Goal: Task Accomplishment & Management: Complete application form

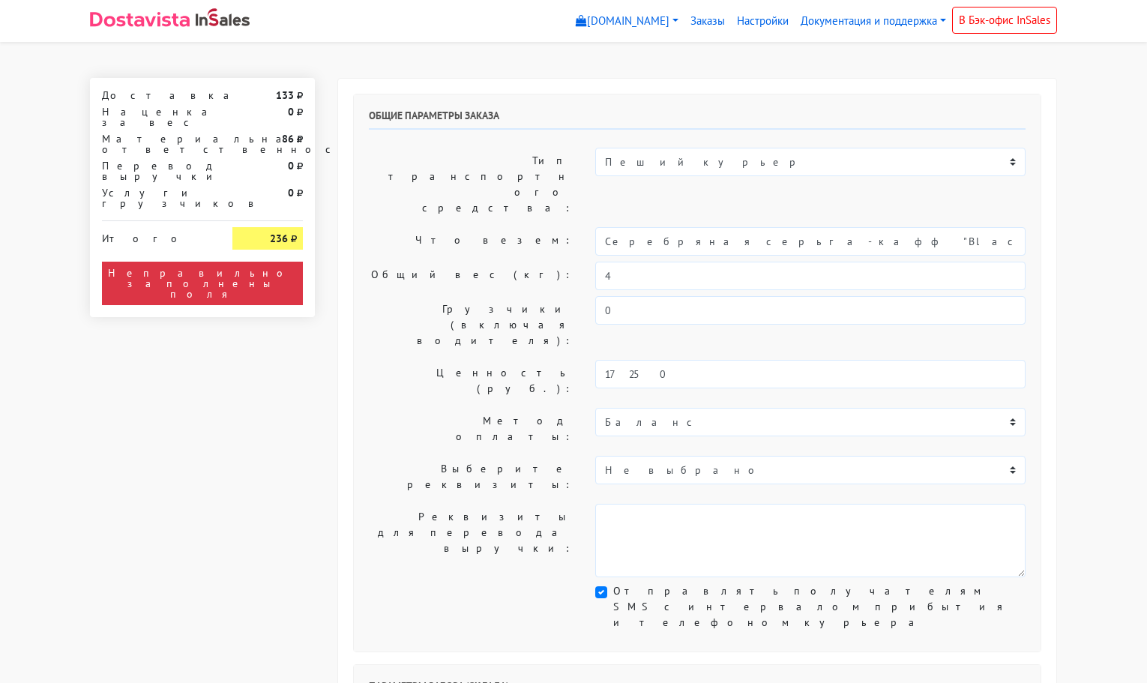
select select "11:00"
select select "21:00"
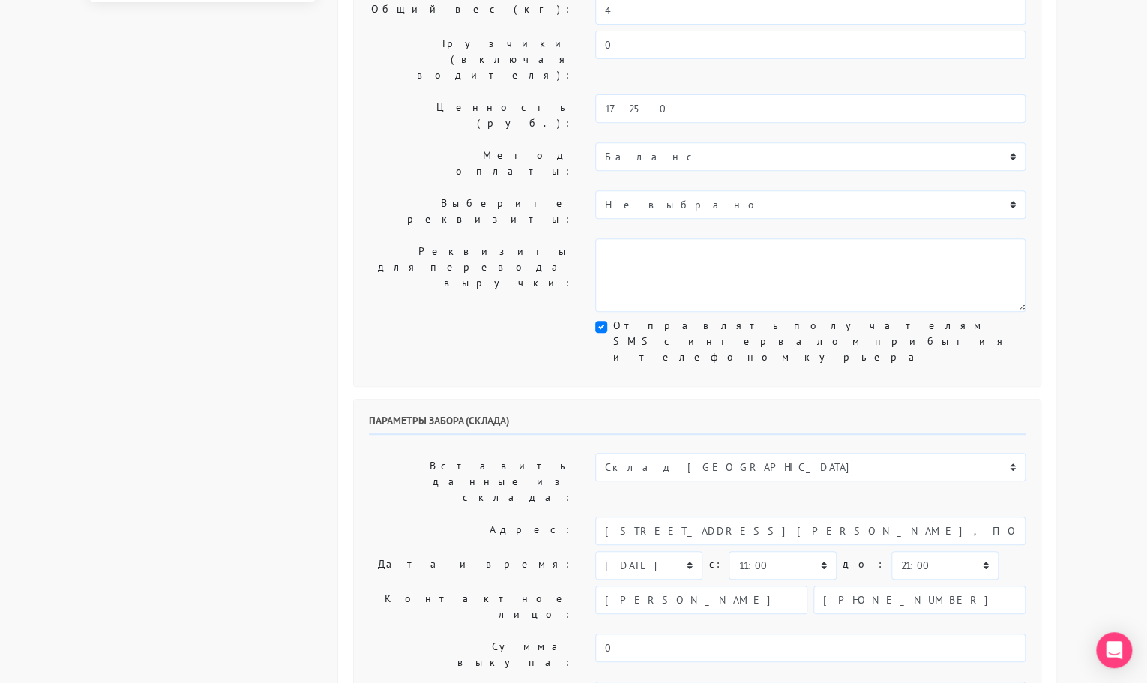
scroll to position [266, 0]
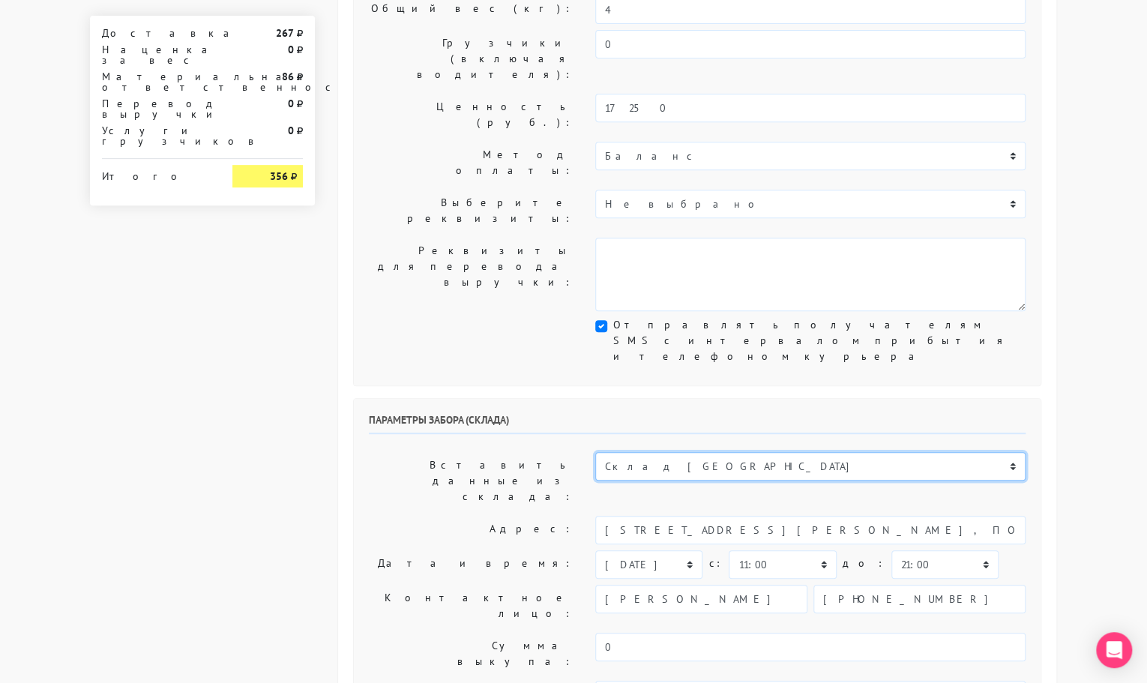
click at [654, 452] on select "Склад [GEOGRAPHIC_DATA] Склад [GEOGRAPHIC_DATA] [GEOGRAPHIC_DATA][PERSON_NAME] …" at bounding box center [810, 466] width 430 height 28
select select "1019"
click at [595, 452] on select "Склад [GEOGRAPHIC_DATA] Склад [GEOGRAPHIC_DATA] [GEOGRAPHIC_DATA][PERSON_NAME] …" at bounding box center [810, 466] width 430 height 28
type input "[STREET_ADDRESS][PERSON_NAME]"
type input "89251806702"
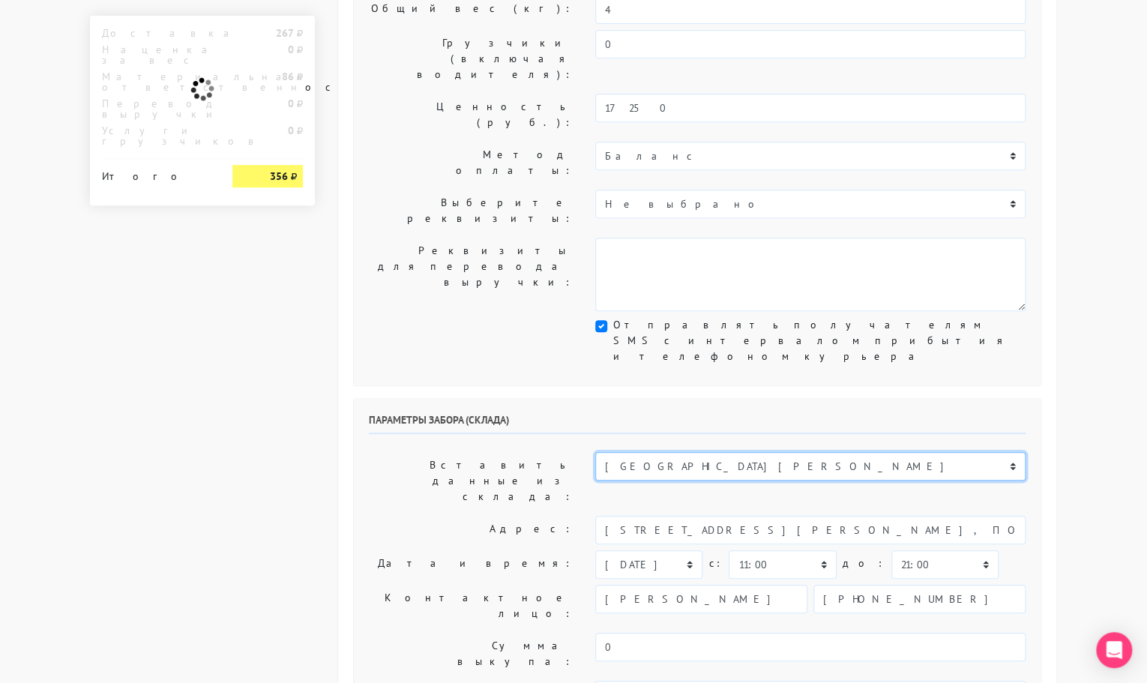
type textarea "Магазин серебряных украшений SBLESKOM (вход со стороны [GEOGRAPHIC_DATA])"
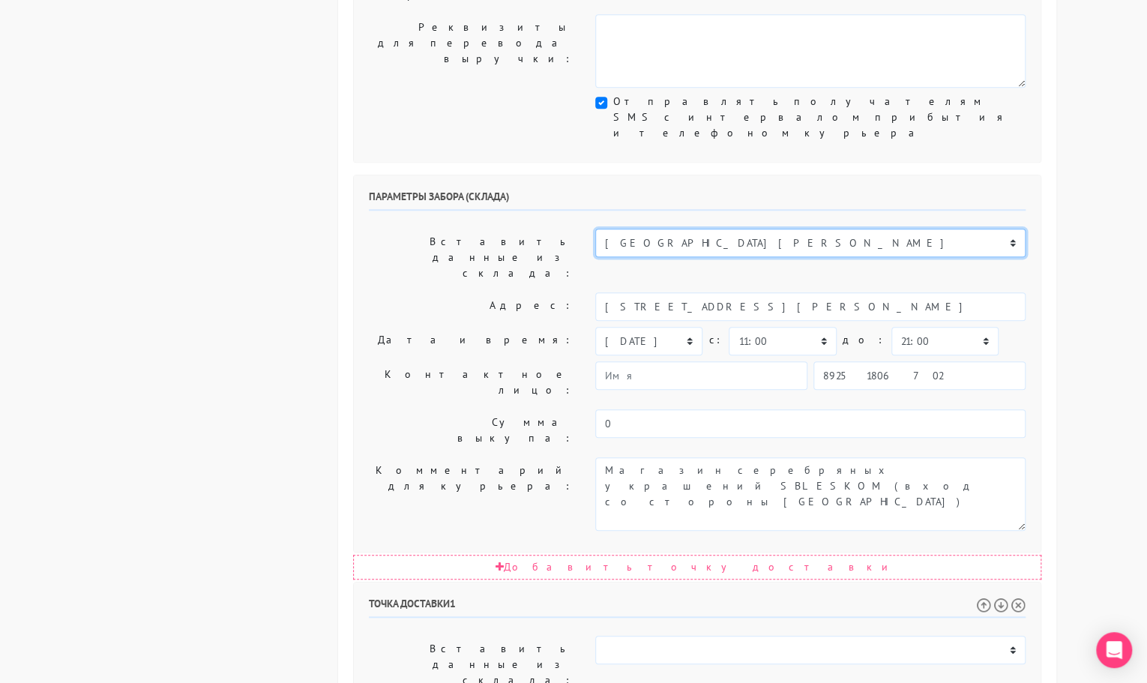
scroll to position [491, 0]
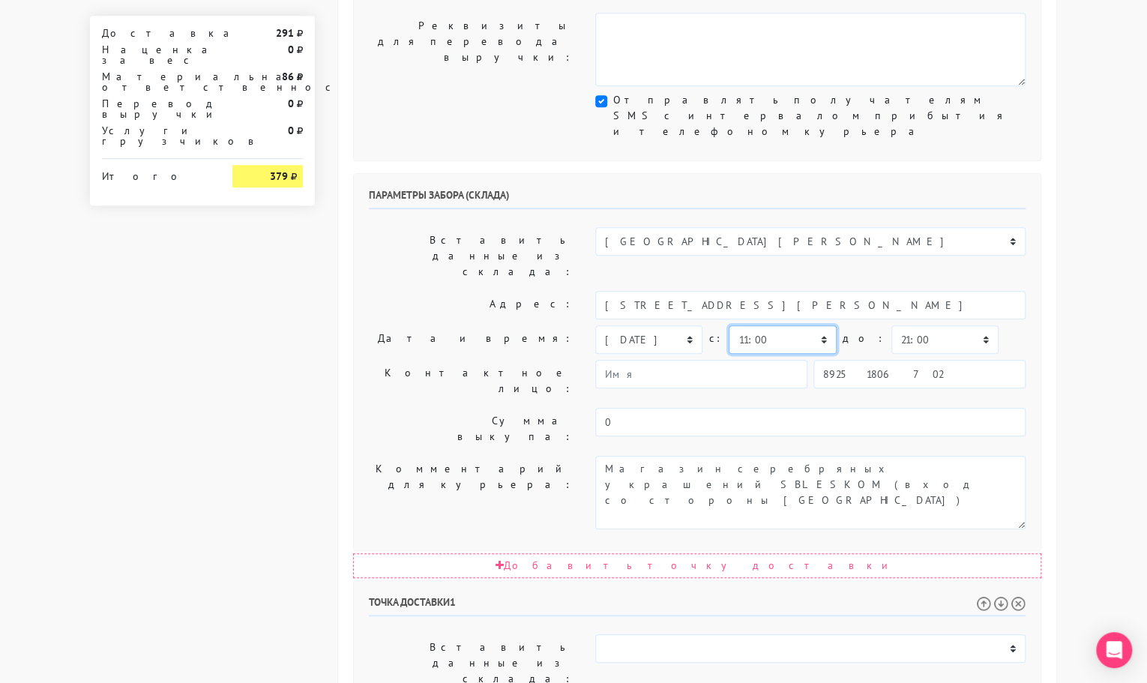
click at [798, 325] on select "00:00 00:30 01:00 01:30 02:00 02:30 03:00 03:30 04:00 04:30 05:00 05:30 06:00 0…" at bounding box center [782, 339] width 107 height 28
click at [729, 325] on select "00:00 00:30 01:00 01:30 02:00 02:30 03:00 03:30 04:00 04:30 05:00 05:30 06:00 0…" at bounding box center [782, 339] width 107 height 28
click at [918, 325] on select "00:00 00:30 01:00 01:30 02:00 02:30 03:00 03:30 04:00 04:30 05:00 05:30 06:00 0…" at bounding box center [944, 339] width 107 height 28
select select "11:30"
click at [891, 325] on select "00:00 00:30 01:00 01:30 02:00 02:30 03:00 03:30 04:00 04:30 05:00 05:30 06:00 0…" at bounding box center [944, 339] width 107 height 28
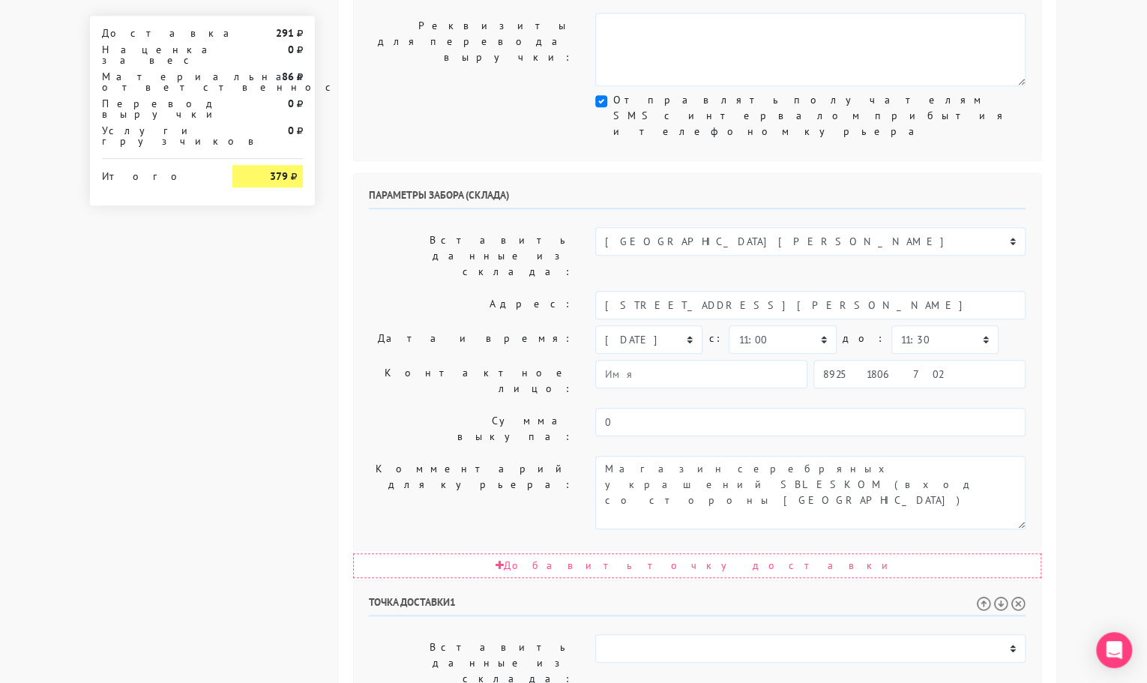
select select "11:30"
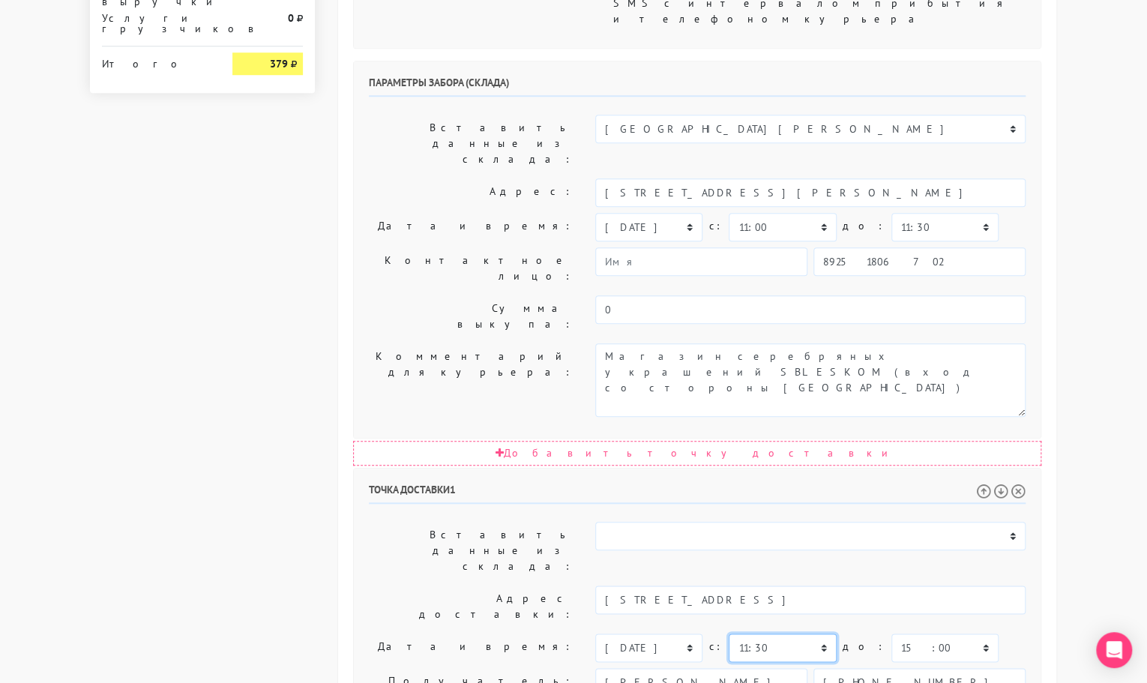
scroll to position [694, 0]
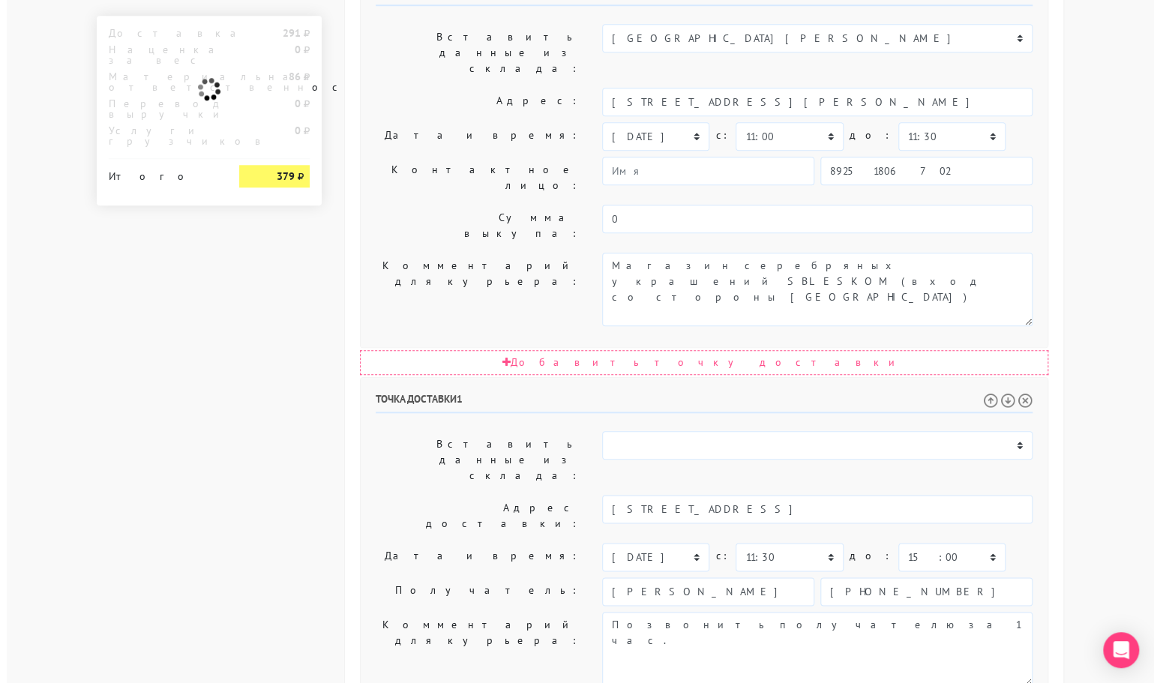
scroll to position [0, 0]
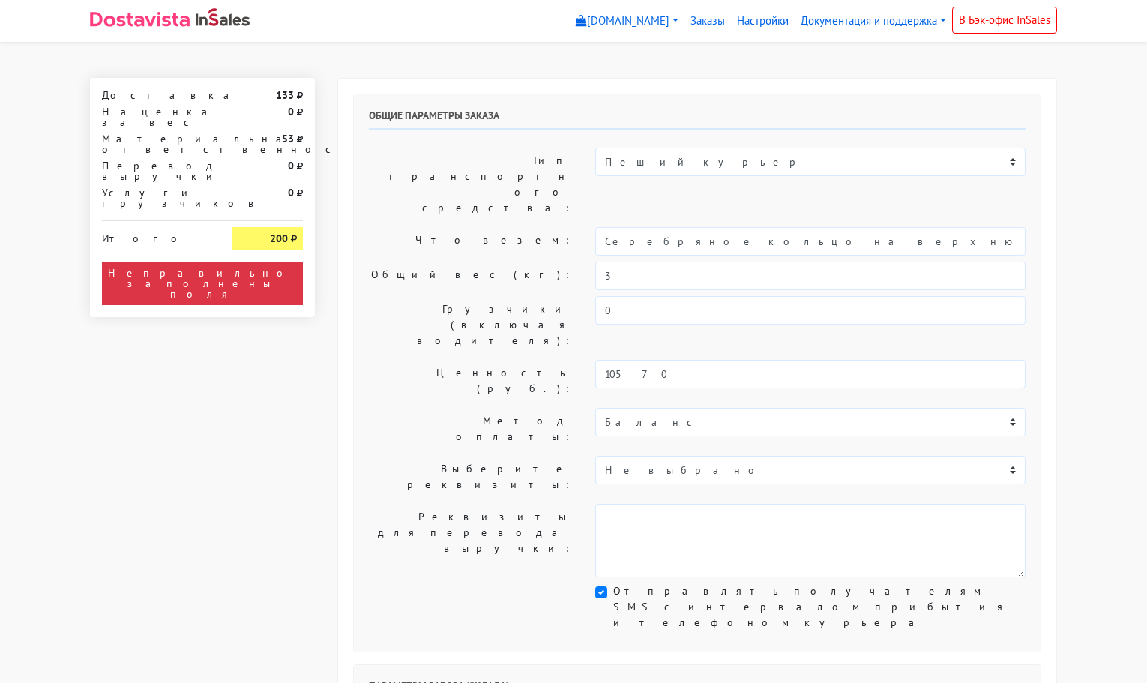
select select "11:00"
select select "21:00"
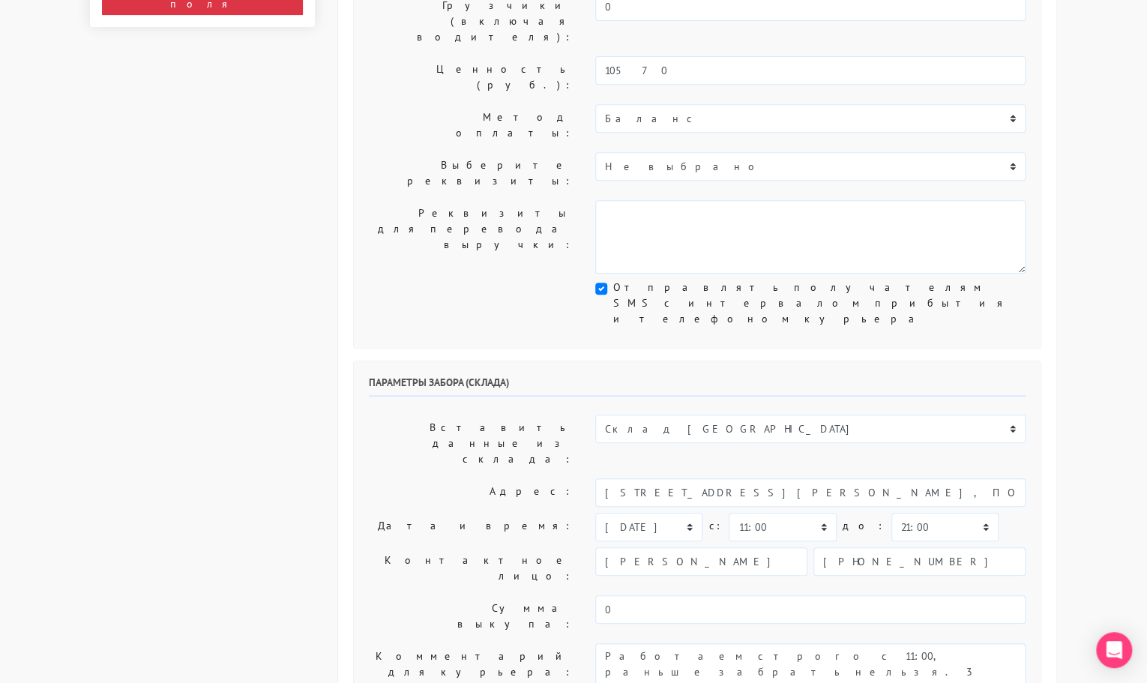
scroll to position [304, 0]
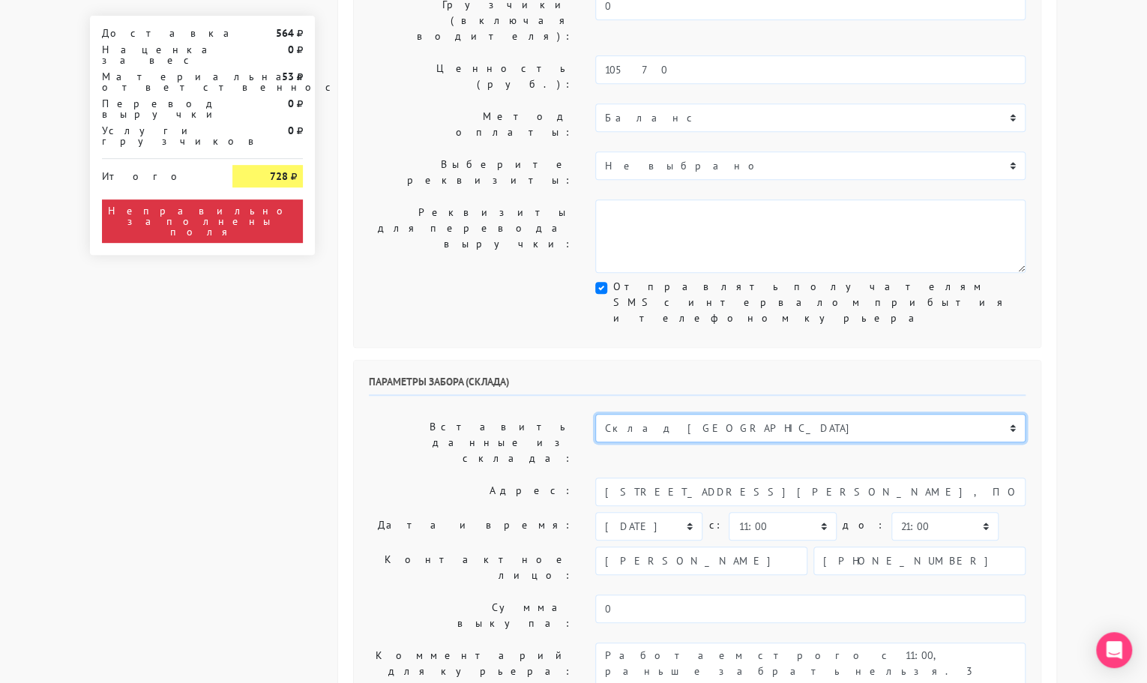
click at [694, 414] on select "Склад [GEOGRAPHIC_DATA] Склад [GEOGRAPHIC_DATA] [GEOGRAPHIC_DATA][PERSON_NAME] …" at bounding box center [810, 428] width 430 height 28
select select "1019"
click at [595, 414] on select "Склад [GEOGRAPHIC_DATA] Склад [GEOGRAPHIC_DATA] [GEOGRAPHIC_DATA][PERSON_NAME] …" at bounding box center [810, 428] width 430 height 28
type input "[STREET_ADDRESS][PERSON_NAME]"
type input "89251806702"
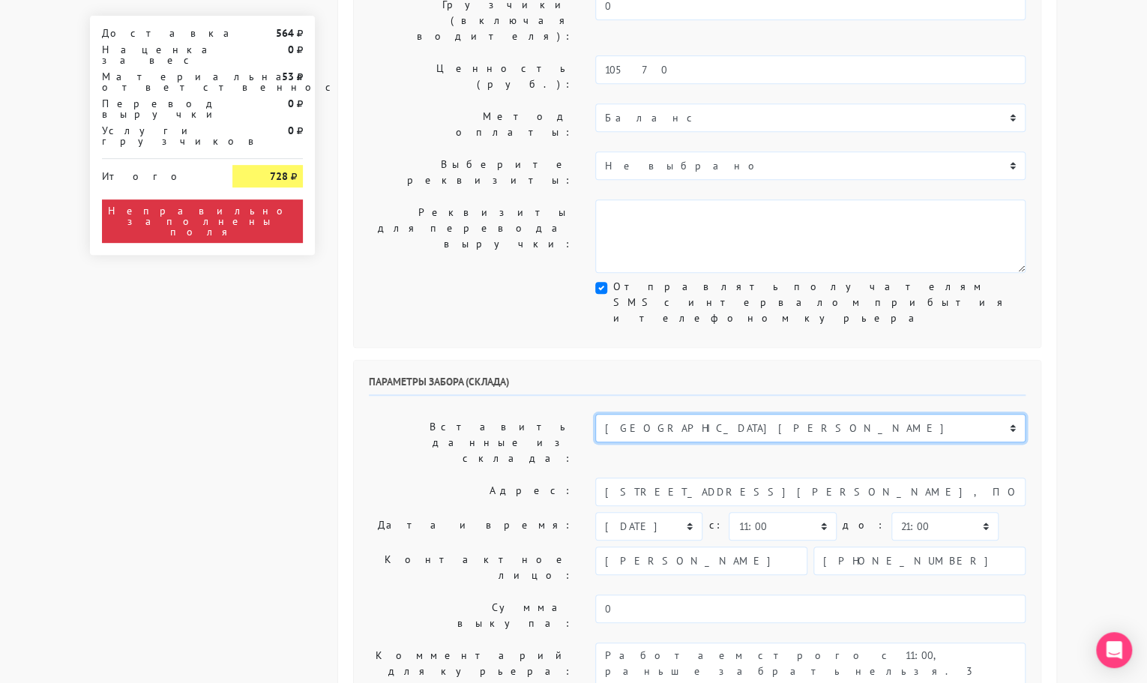
type textarea "Магазин серебряных украшений SBLESKOM (вход со стороны [GEOGRAPHIC_DATA])"
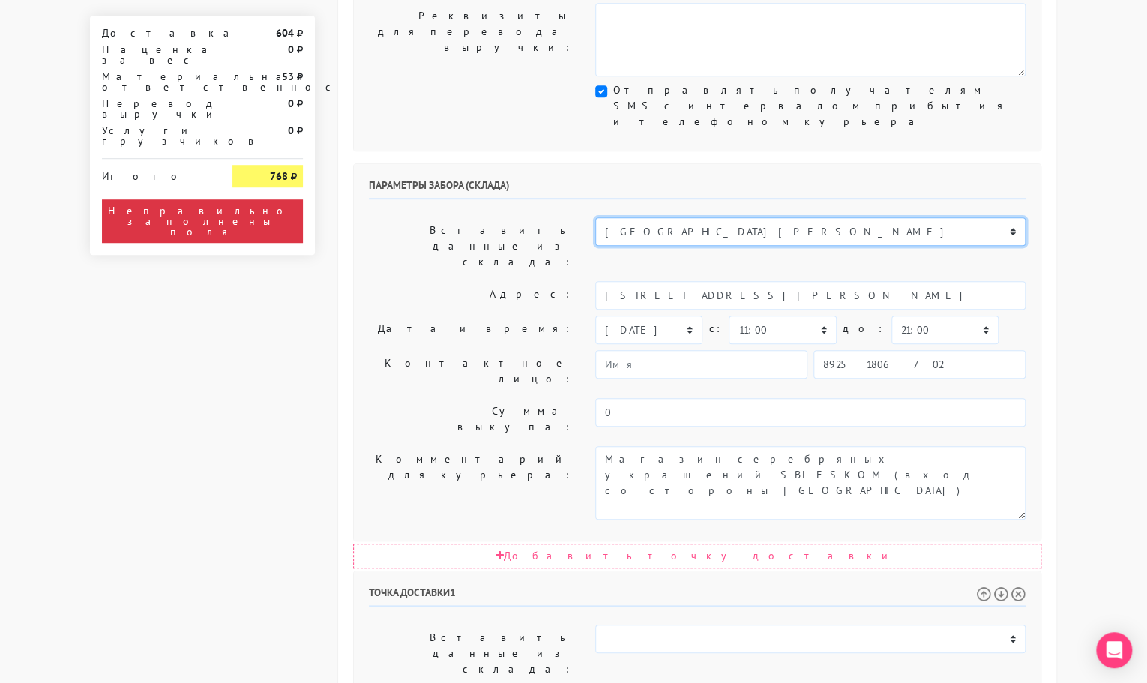
scroll to position [501, 0]
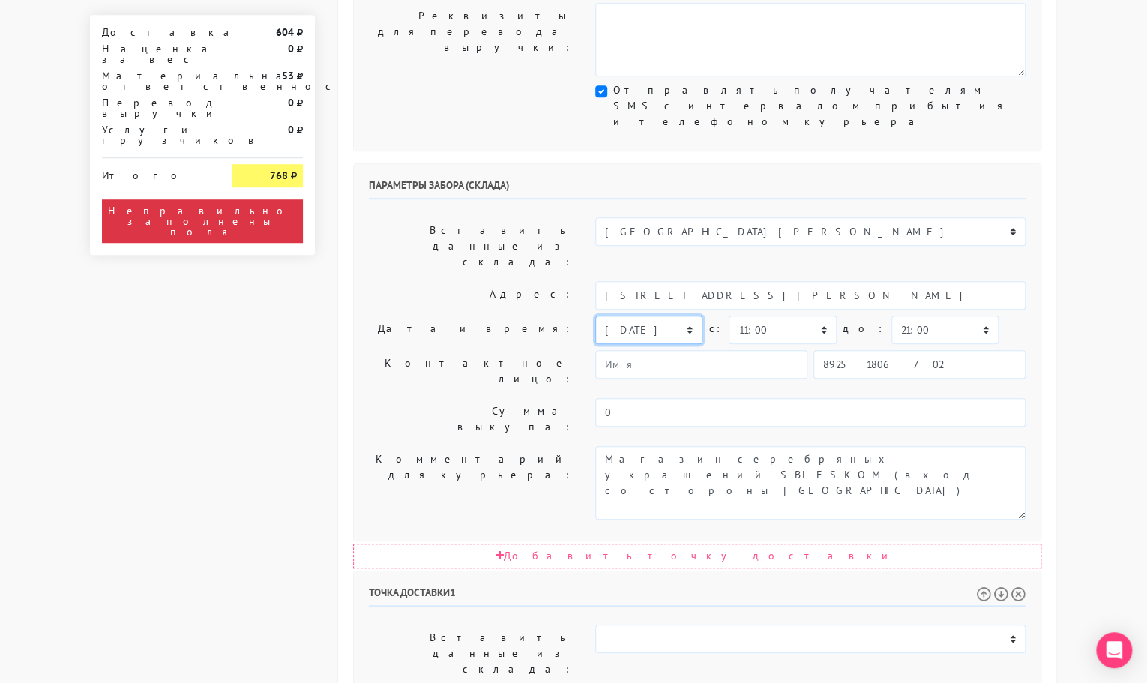
click at [630, 316] on select "[DATE] [DATE] [DATE] [DATE] [DATE] [DATE] [DATE] [DATE] [DATE]" at bounding box center [648, 330] width 107 height 28
select select "[DATE]"
click at [595, 316] on select "[DATE] [DATE] [DATE] [DATE] [DATE] [DATE] [DATE] [DATE] [DATE]" at bounding box center [648, 330] width 107 height 28
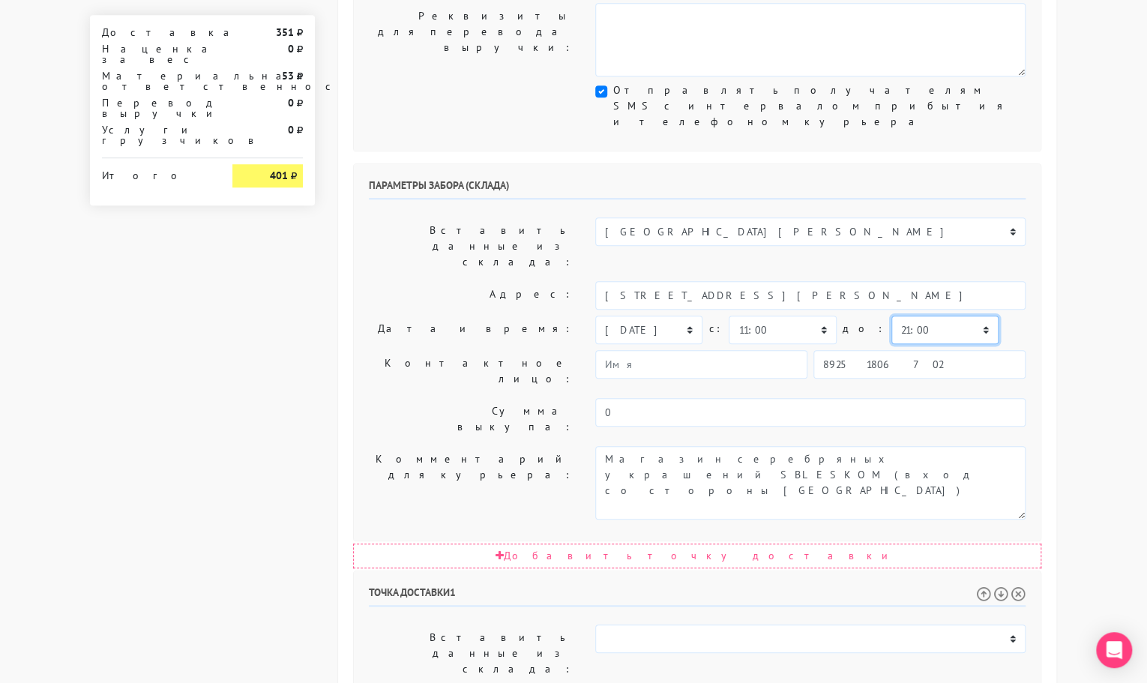
click at [904, 316] on select "00:00 00:30 01:00 01:30 02:00 02:30 03:00 03:30 04:00 04:30 05:00 05:30 06:00 0…" at bounding box center [944, 330] width 107 height 28
select select "11:30"
click at [891, 316] on select "00:00 00:30 01:00 01:30 02:00 02:30 03:00 03:30 04:00 04:30 05:00 05:30 06:00 0…" at bounding box center [944, 330] width 107 height 28
drag, startPoint x: 739, startPoint y: 471, endPoint x: 1086, endPoint y: 475, distance: 347.1
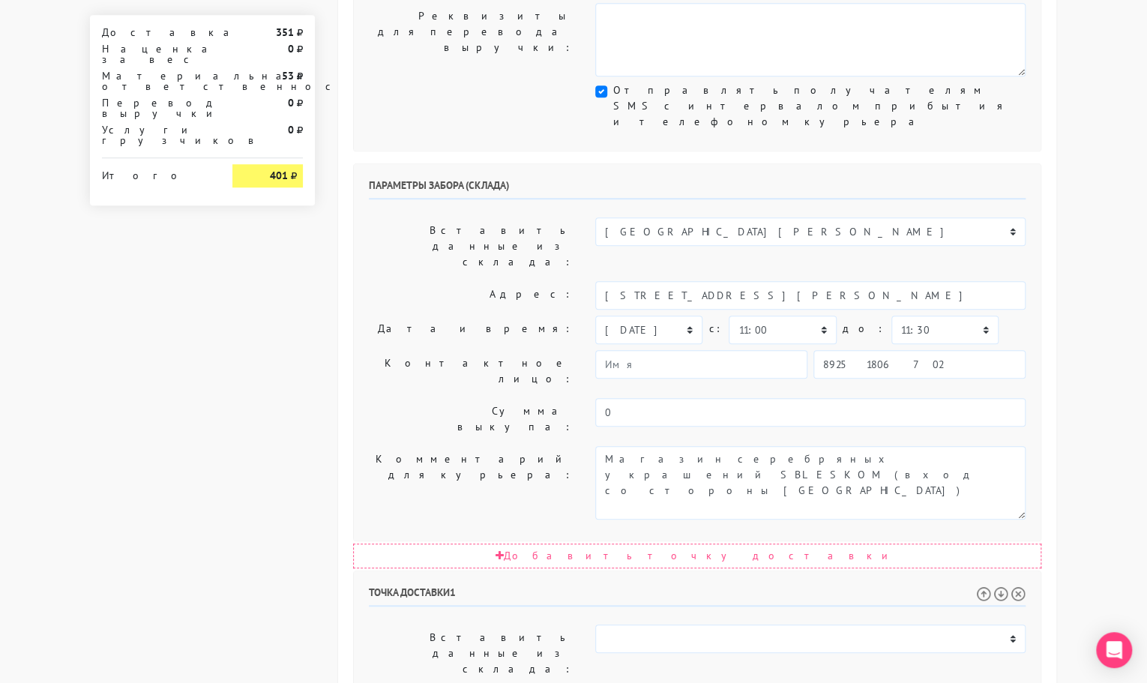
click at [1086, 475] on body "[DOMAIN_NAME] [DOMAIN_NAME] Выйти Заказы Настройки 0" at bounding box center [573, 338] width 1147 height 1678
type input "[STREET_ADDRESS]"
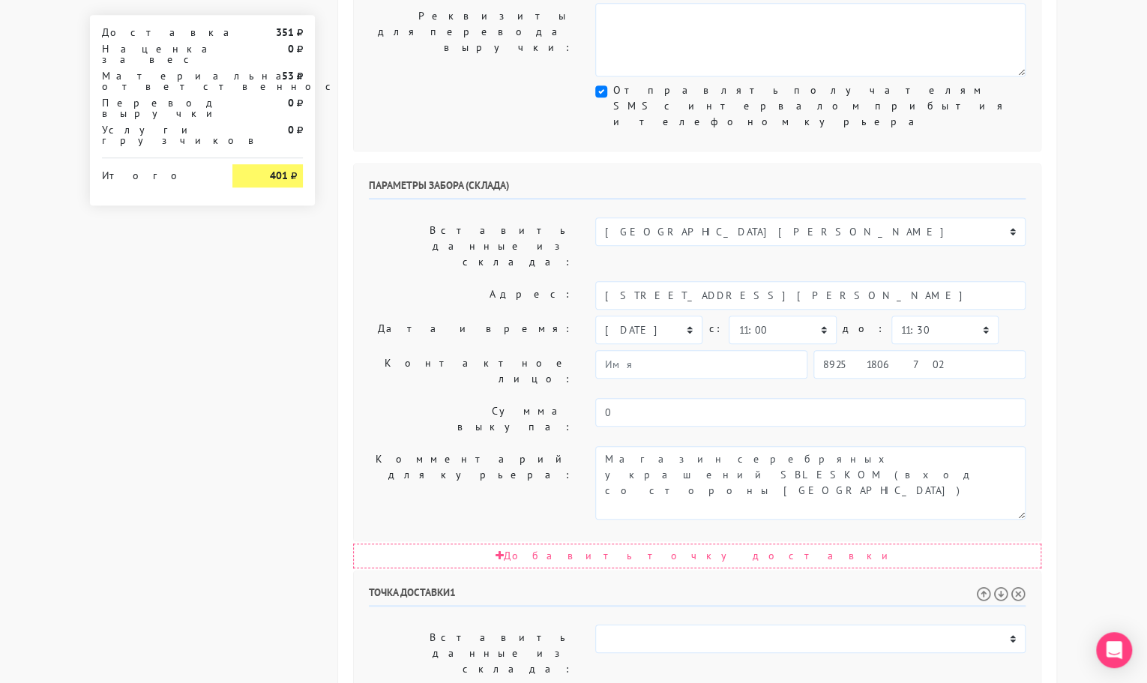
paste textarea "(над банком «ВТБ» и кафе «Скалка», офис: судебный участок 356, вход в [GEOGRAPH…"
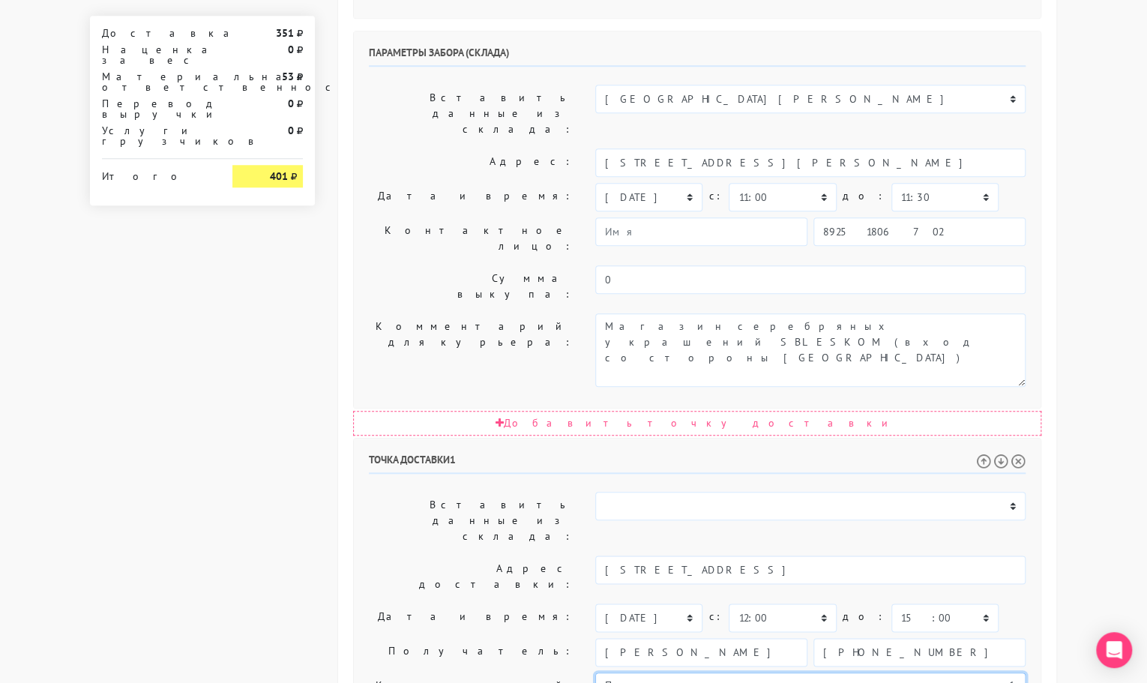
scroll to position [694, 0]
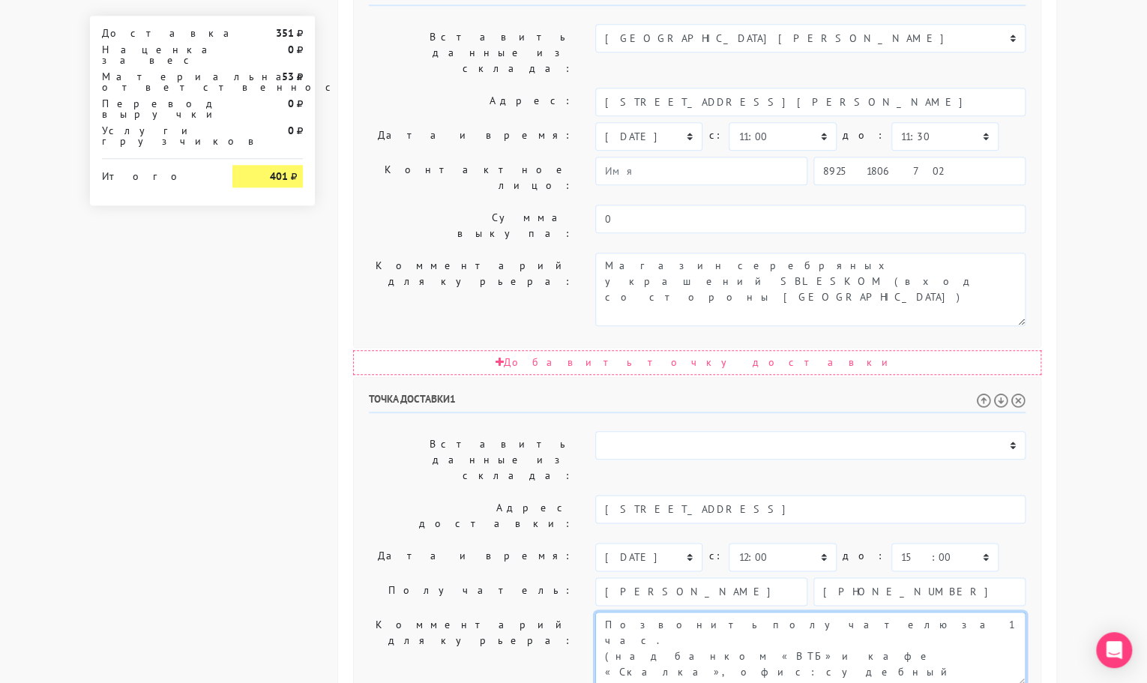
type textarea "Позвонить получателю за 1 час. (над банком «ВТБ» и кафе «Скалка», офис: судебны…"
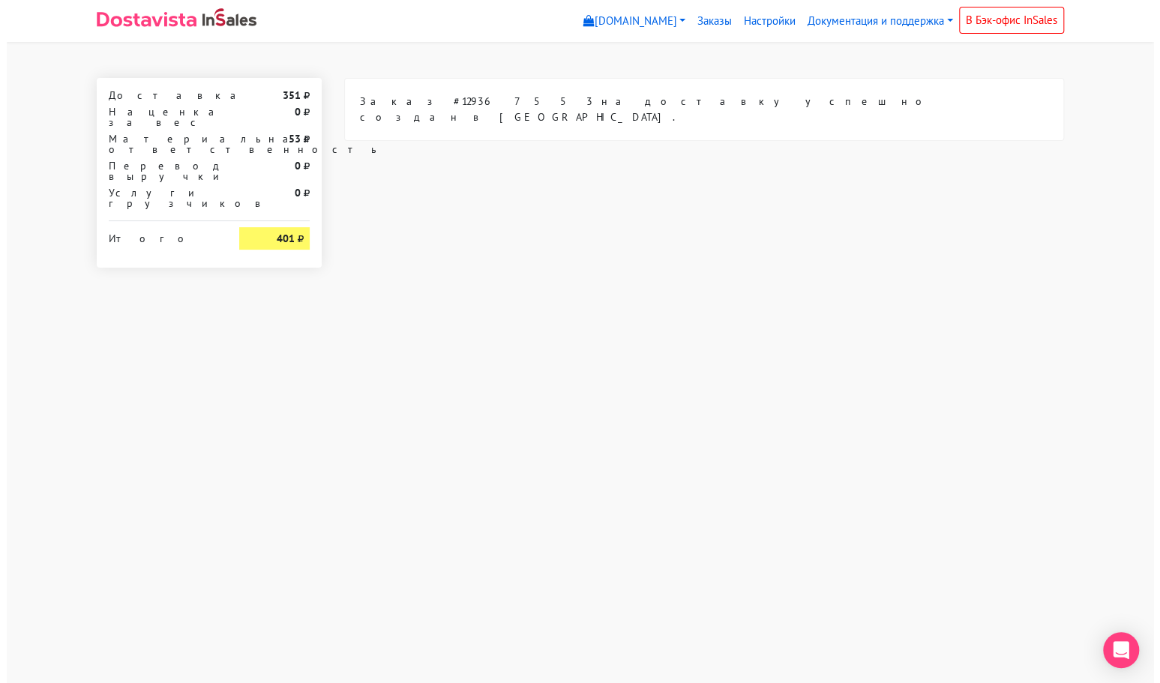
scroll to position [0, 0]
